Goal: Find specific fact: Find specific fact

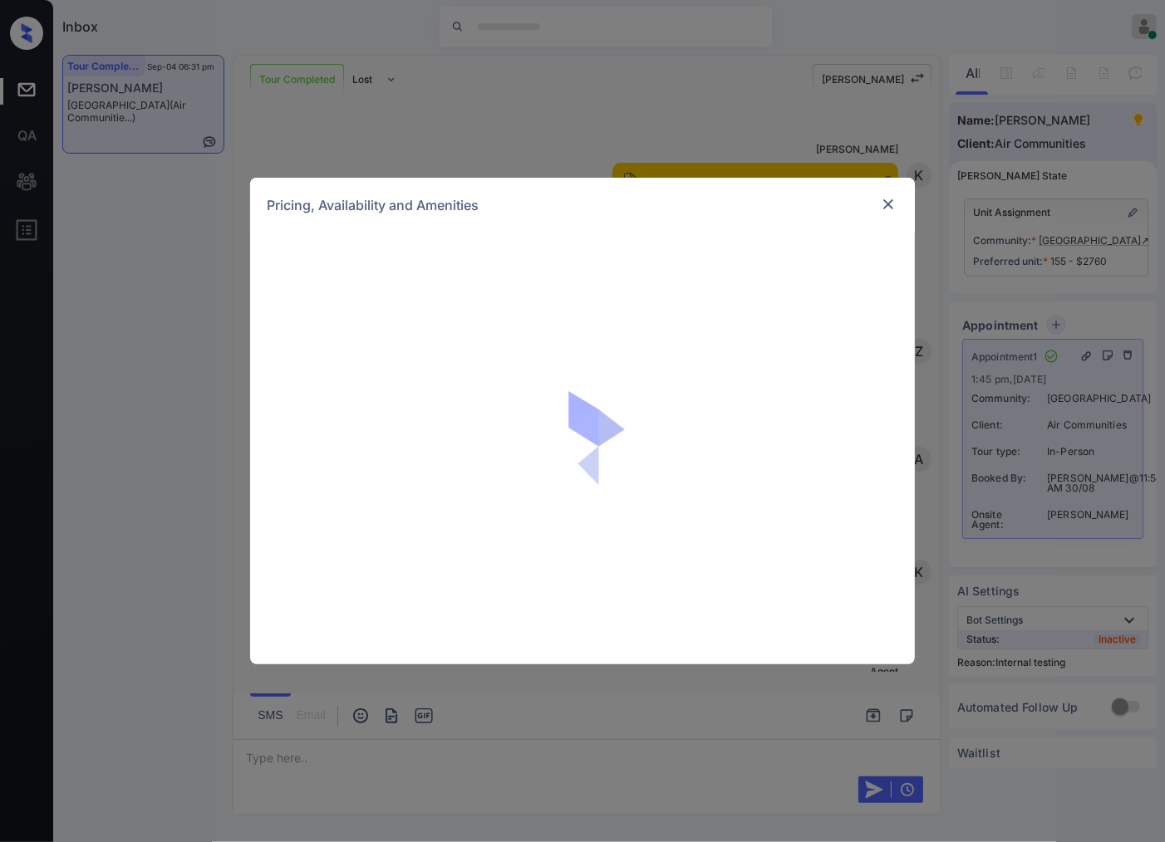
scroll to position [12446, 0]
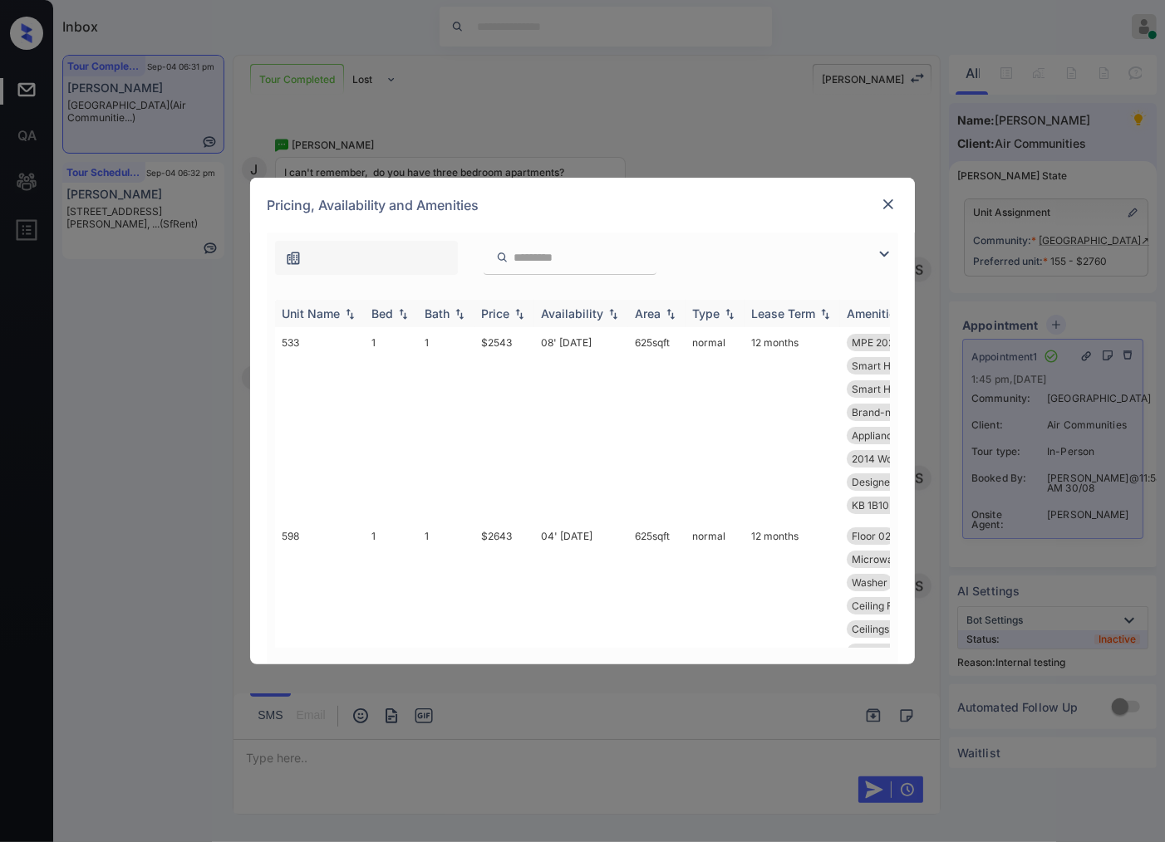
click at [520, 314] on img at bounding box center [519, 314] width 17 height 12
click at [520, 314] on img at bounding box center [519, 313] width 17 height 12
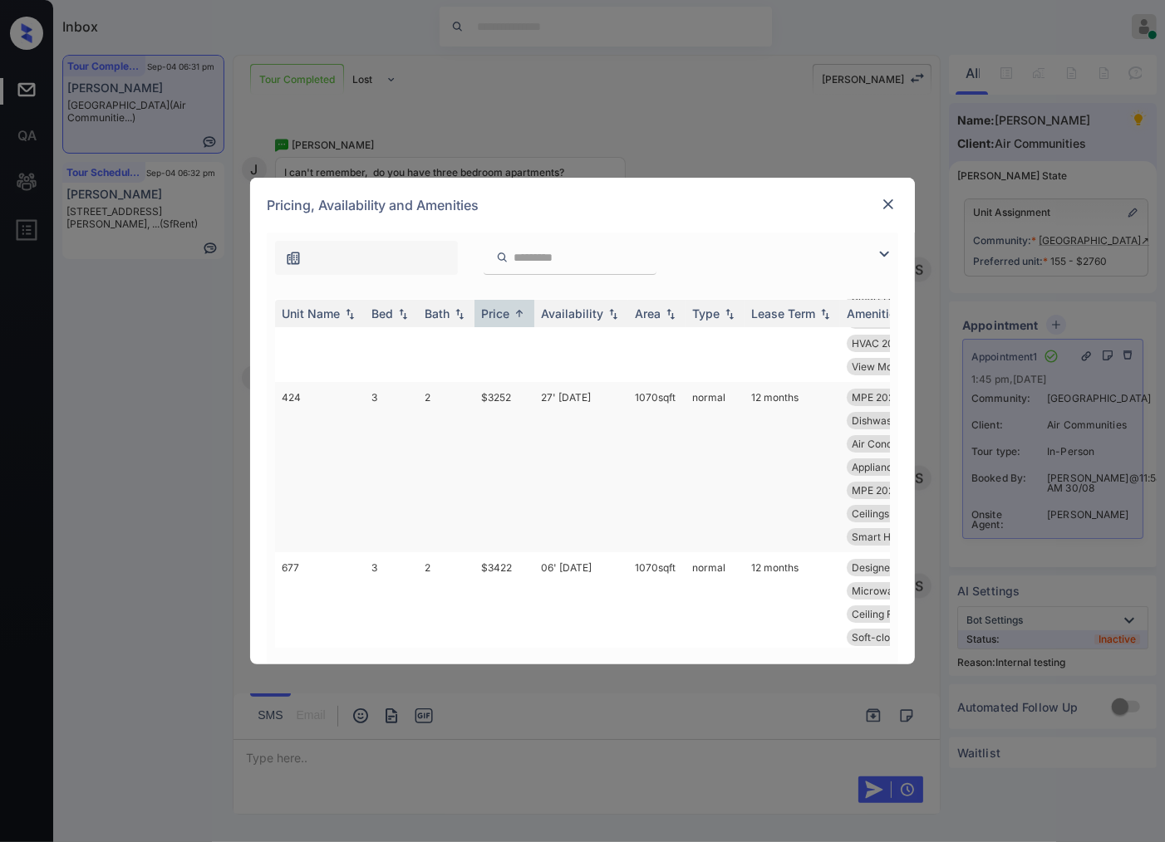
click at [494, 479] on td "$3252" at bounding box center [504, 467] width 60 height 170
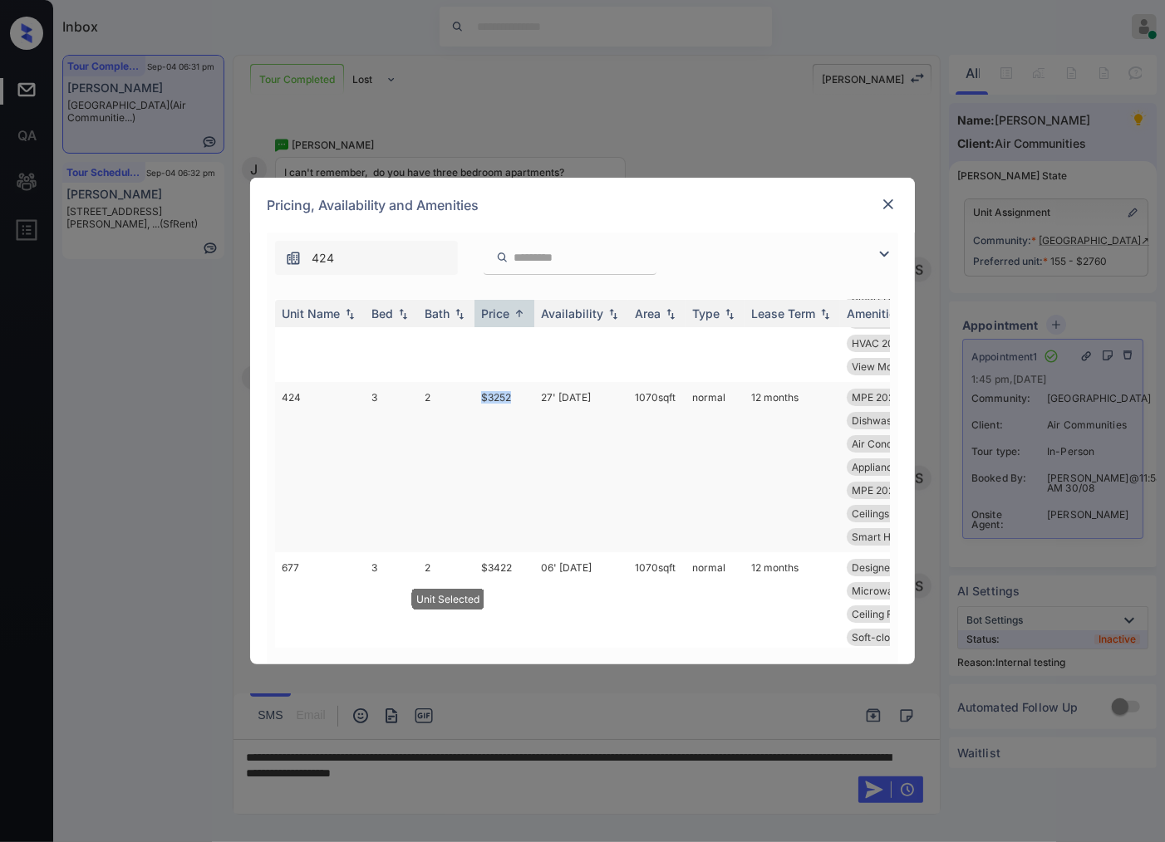
drag, startPoint x: 477, startPoint y: 474, endPoint x: 515, endPoint y: 474, distance: 38.2
click at [515, 474] on td "$3252" at bounding box center [504, 467] width 60 height 170
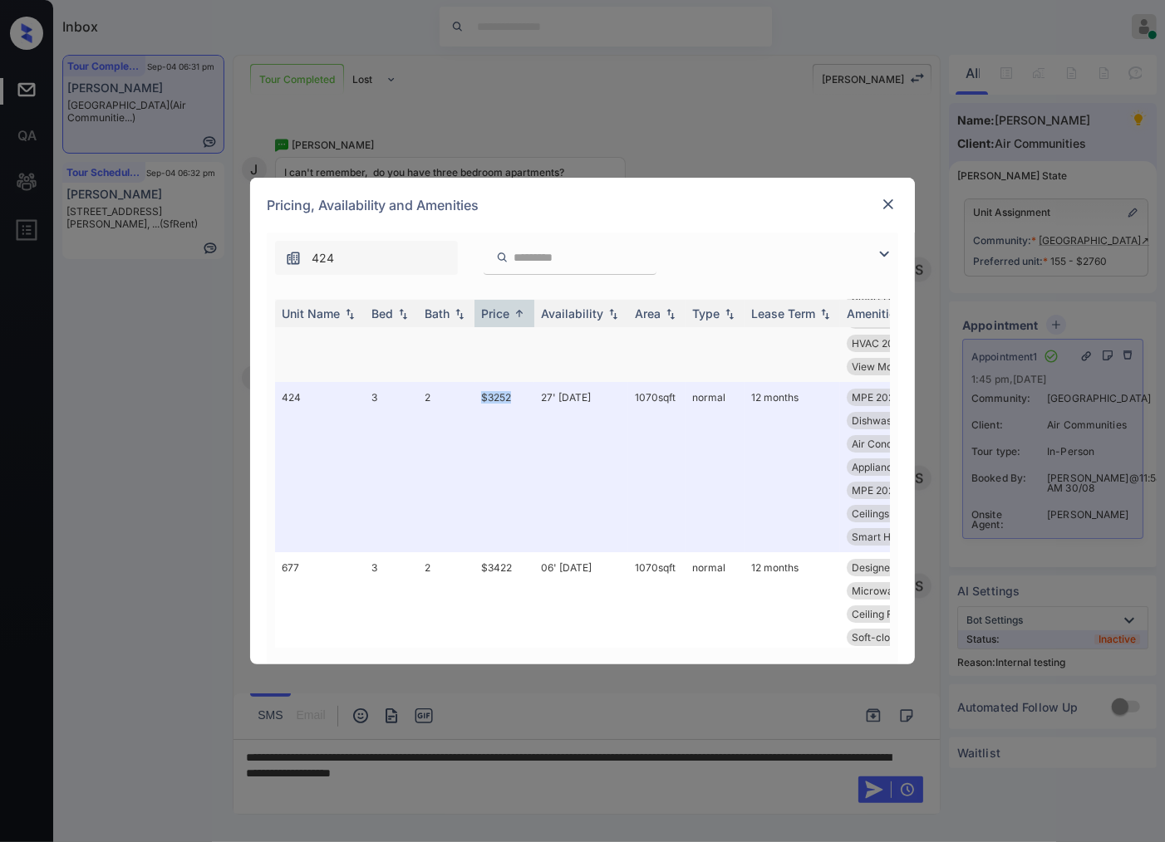
copy td "$3252"
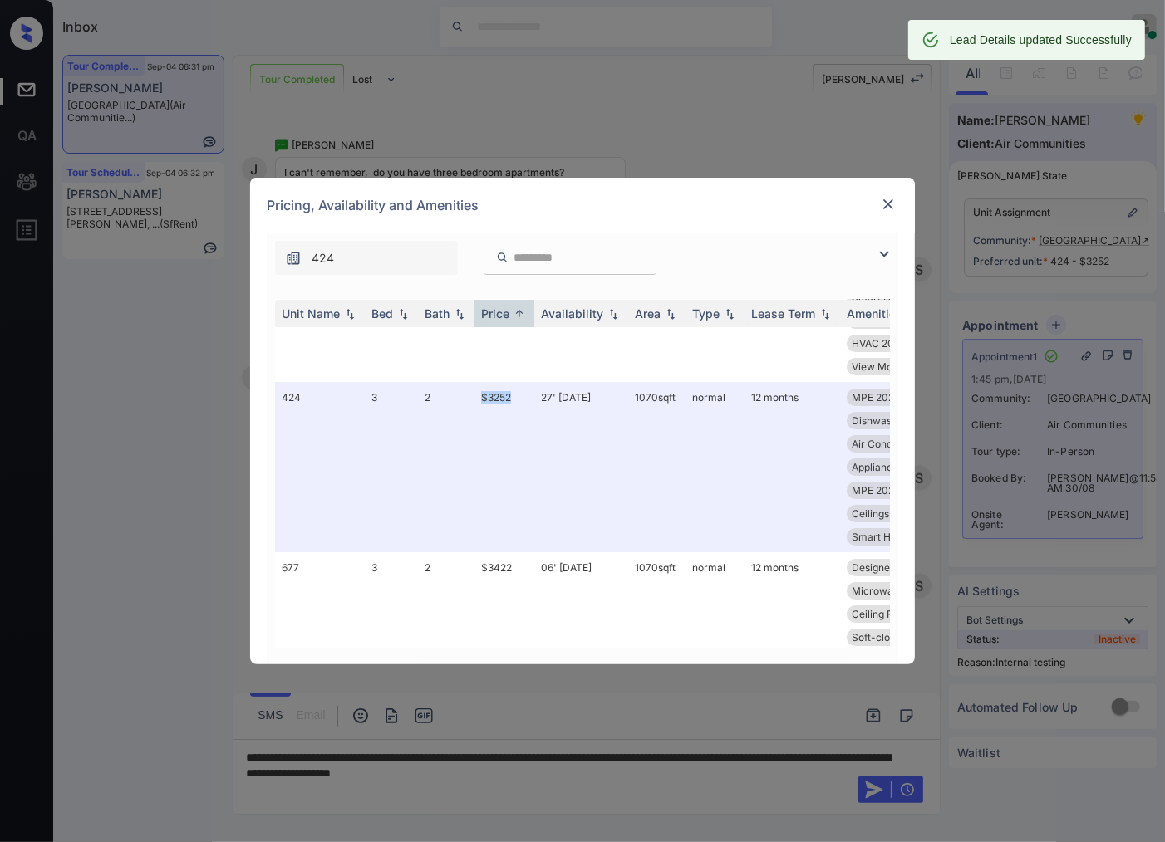
click at [881, 209] on img at bounding box center [888, 204] width 17 height 17
